Goal: Navigation & Orientation: Understand site structure

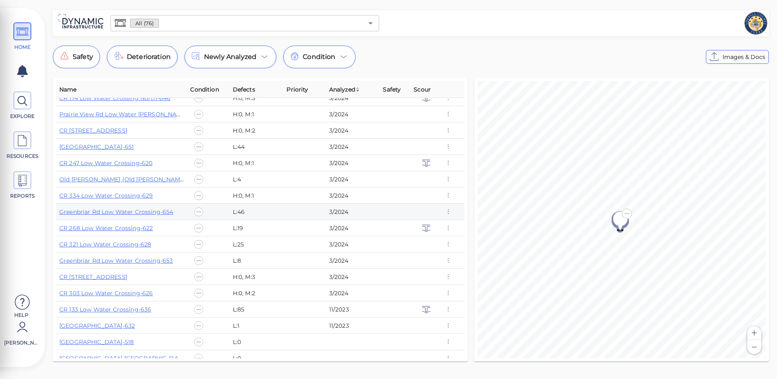
scroll to position [975, 0]
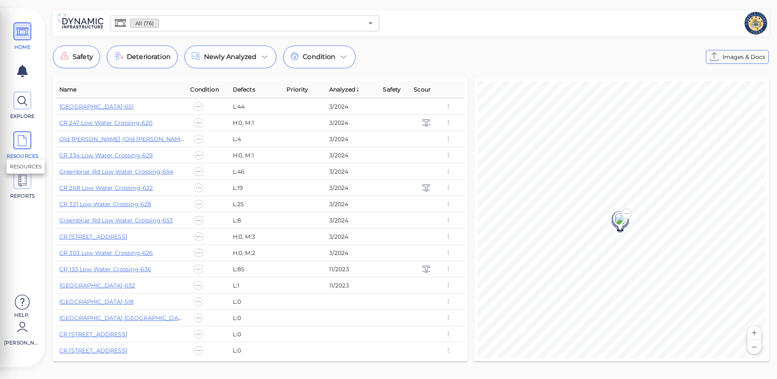
click at [25, 150] on icon at bounding box center [22, 141] width 12 height 18
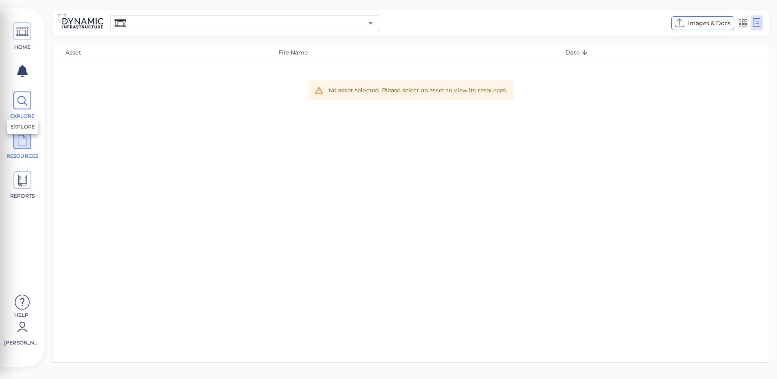
click at [25, 107] on icon at bounding box center [22, 101] width 12 height 18
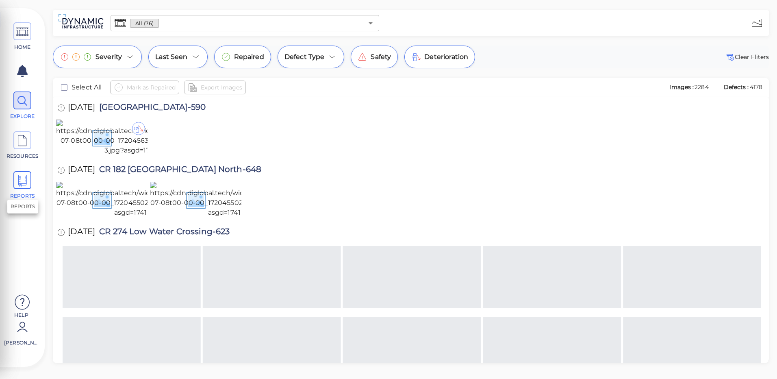
click at [28, 177] on icon at bounding box center [22, 181] width 12 height 18
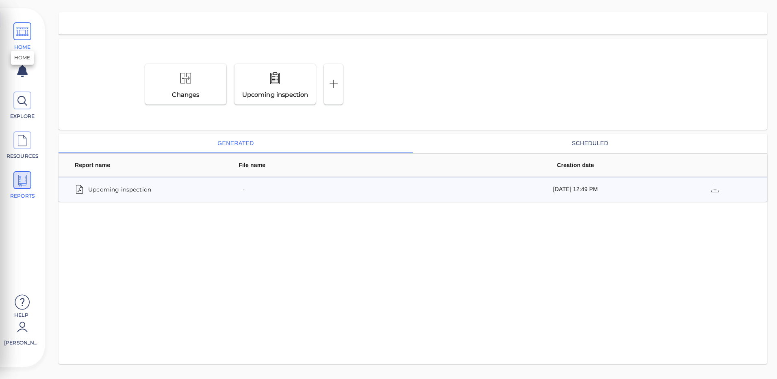
click at [22, 42] on span "HOME" at bounding box center [22, 36] width 37 height 28
